Goal: Check status: Check status

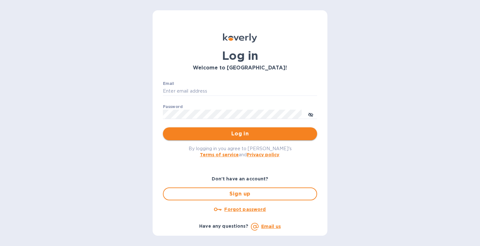
type input "[EMAIL_ADDRESS][DOMAIN_NAME]"
click at [203, 133] on span "Log in" at bounding box center [240, 134] width 144 height 8
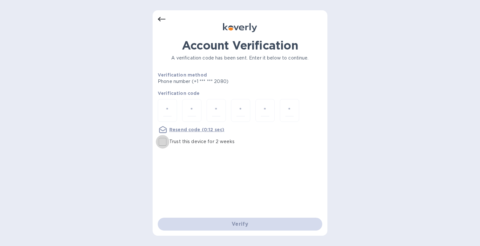
click at [160, 139] on input "Trust this device for 2 weeks" at bounding box center [162, 141] width 13 height 13
checkbox input "true"
click at [164, 109] on input "number" at bounding box center [167, 110] width 8 height 12
type input "1"
type input "0"
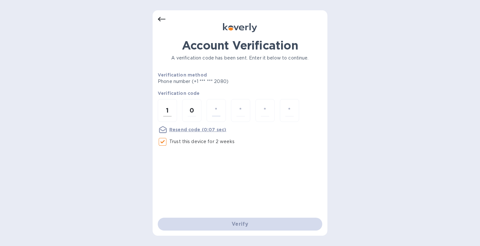
type input "9"
type input "5"
type input "2"
type input "8"
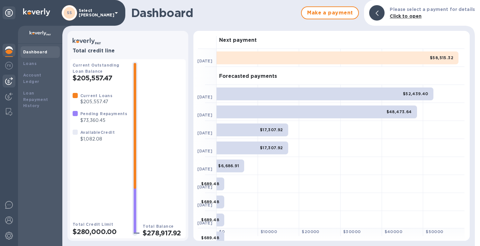
drag, startPoint x: 10, startPoint y: 82, endPoint x: 19, endPoint y: 75, distance: 11.5
click at [10, 81] on img at bounding box center [9, 81] width 8 height 8
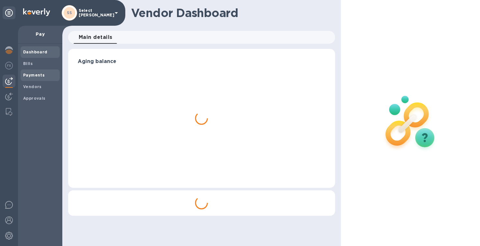
click at [34, 72] on span "Payments" at bounding box center [34, 75] width 22 height 6
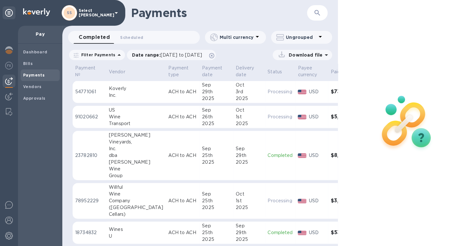
click at [318, 10] on icon "button" at bounding box center [317, 13] width 8 height 8
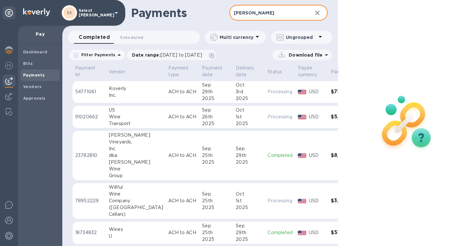
type input "[PERSON_NAME]"
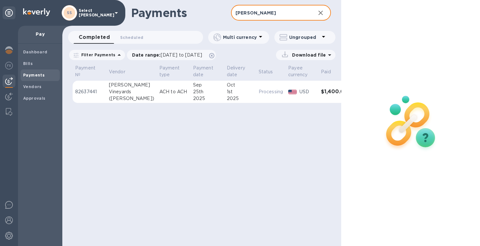
click at [227, 91] on div "1st" at bounding box center [240, 91] width 27 height 7
